Goal: Navigation & Orientation: Understand site structure

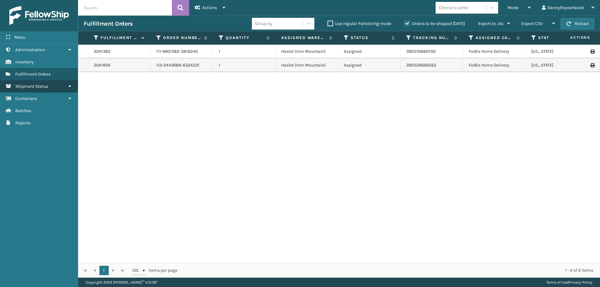
click at [57, 87] on link "Shipment Status" at bounding box center [39, 86] width 78 height 12
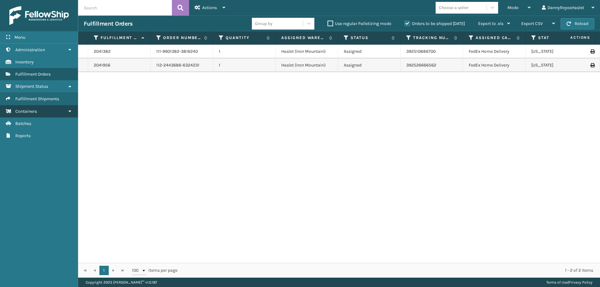
click at [59, 110] on link "Containers" at bounding box center [39, 111] width 78 height 12
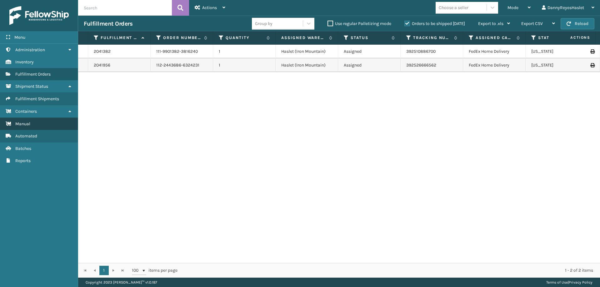
click at [51, 125] on link "Manual" at bounding box center [39, 124] width 78 height 12
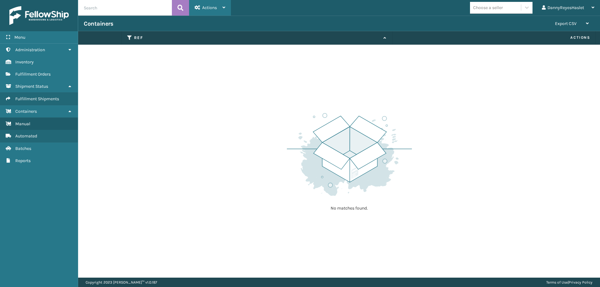
click at [213, 14] on div "Actions" at bounding box center [210, 8] width 31 height 16
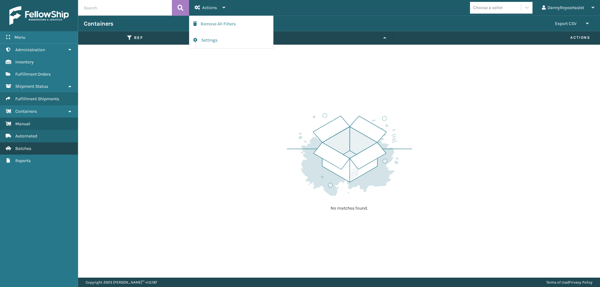
click at [34, 149] on link "Batches" at bounding box center [39, 148] width 78 height 12
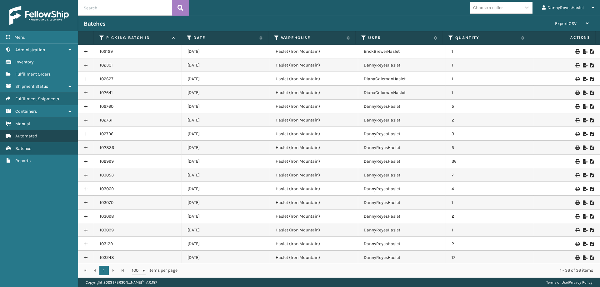
click at [37, 137] on span "Automated" at bounding box center [26, 135] width 22 height 5
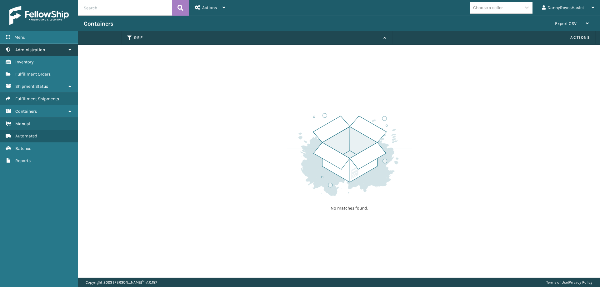
click at [37, 51] on span "Administration" at bounding box center [30, 49] width 30 height 5
